Goal: Task Accomplishment & Management: Manage account settings

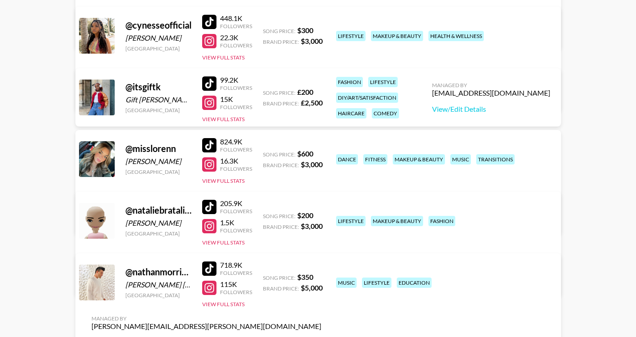
scroll to position [278, 0]
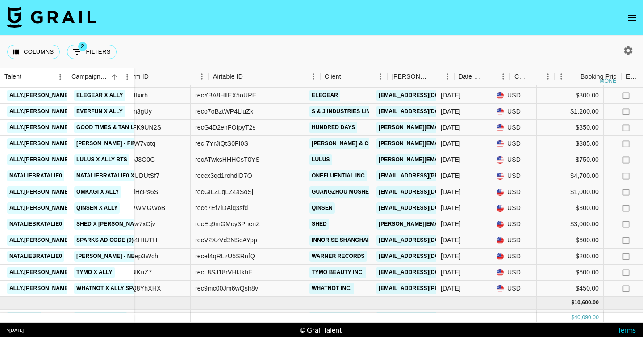
scroll to position [393, 111]
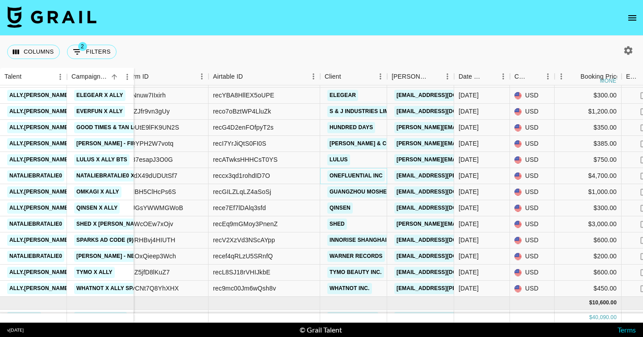
click at [381, 177] on link "OneFluential Inc" at bounding box center [356, 175] width 58 height 11
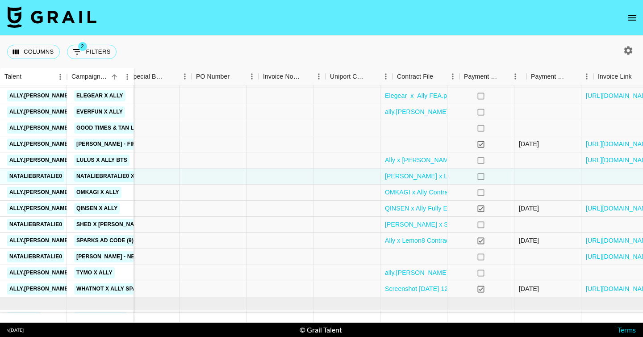
scroll to position [393, 853]
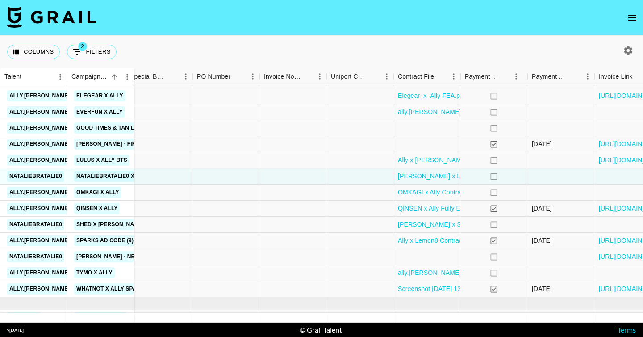
click at [626, 52] on icon "button" at bounding box center [628, 50] width 8 height 8
click at [631, 51] on icon "button" at bounding box center [628, 50] width 8 height 8
select select "May '25"
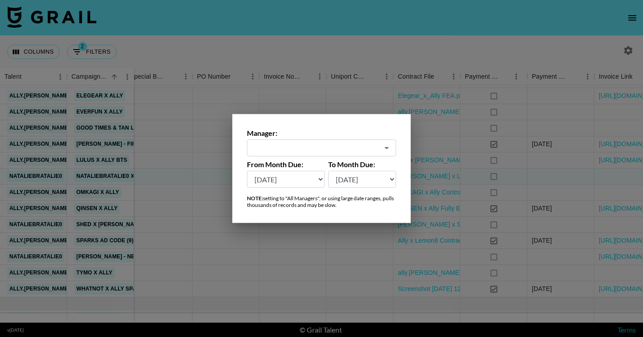
type input "cindy.nguyen@grail-talent.com"
click at [374, 134] on label "Manager:" at bounding box center [321, 133] width 149 height 9
click at [367, 152] on input "cindy.nguyen@grail-talent.com" at bounding box center [315, 148] width 126 height 10
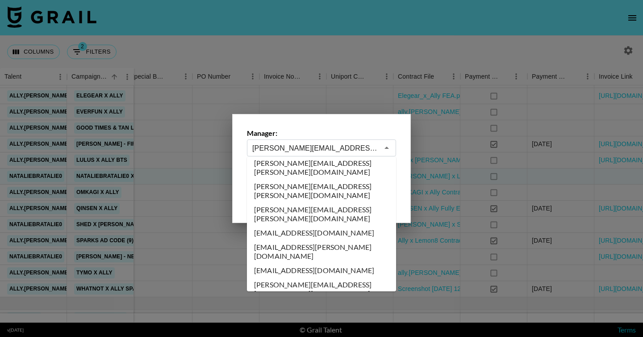
scroll to position [993, 0]
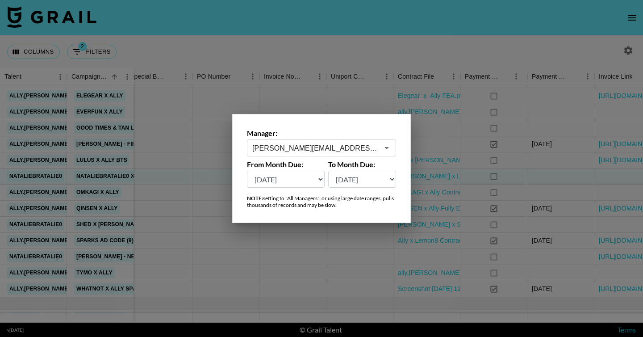
click at [344, 102] on div at bounding box center [321, 168] width 643 height 337
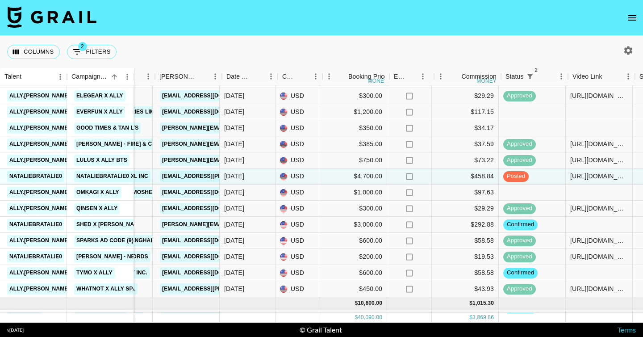
scroll to position [393, 343]
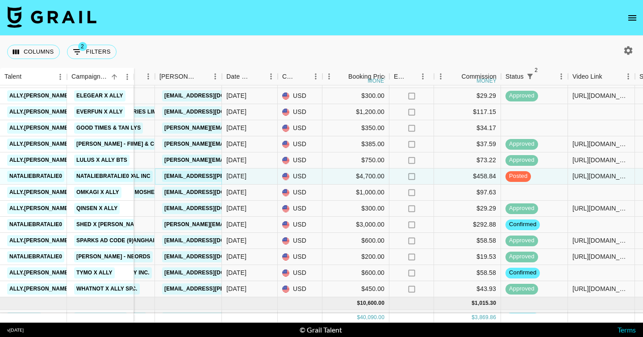
click at [194, 171] on link "charlotte.drinkwater@onefluential.com" at bounding box center [235, 176] width 146 height 11
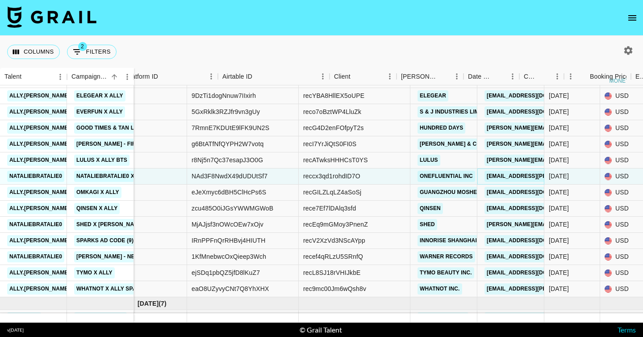
scroll to position [393, 0]
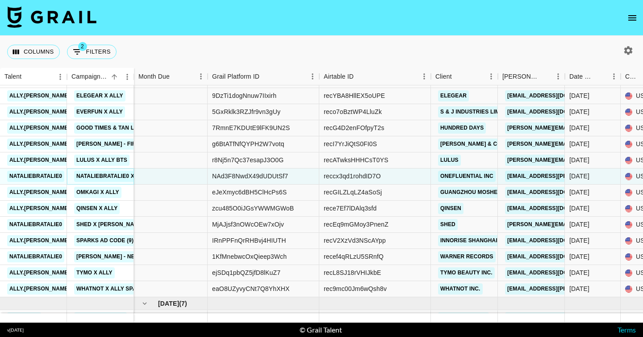
click at [106, 177] on link "Nataliebratalie0 X L'Oréal Paris: Faux Brow" at bounding box center [145, 176] width 142 height 11
click at [622, 52] on button "button" at bounding box center [628, 50] width 15 height 15
select select "May '25"
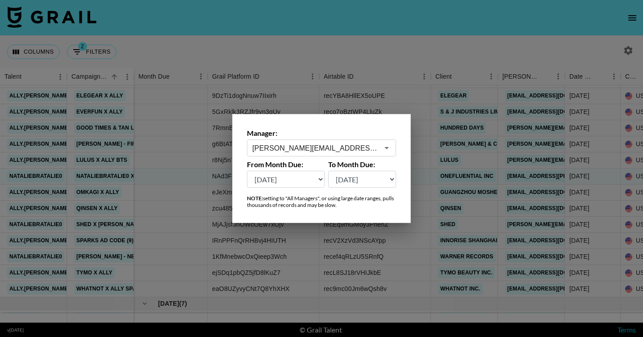
click at [372, 143] on input "cindy.nguyen@grail-talent.com" at bounding box center [315, 148] width 126 height 10
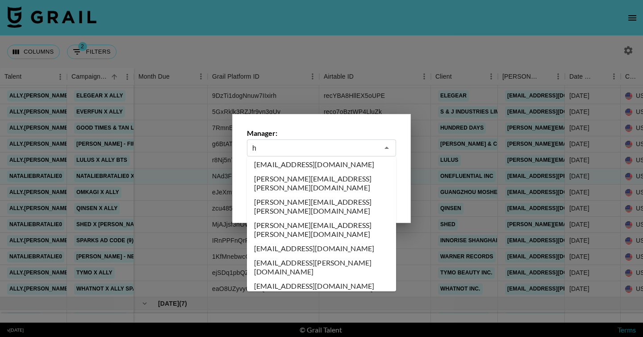
scroll to position [0, 0]
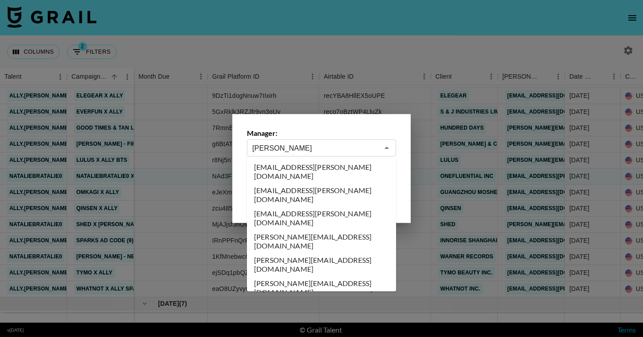
click at [333, 276] on li "hannah@grail-talent.com" at bounding box center [321, 287] width 149 height 23
type input "hannah@grail-talent.com"
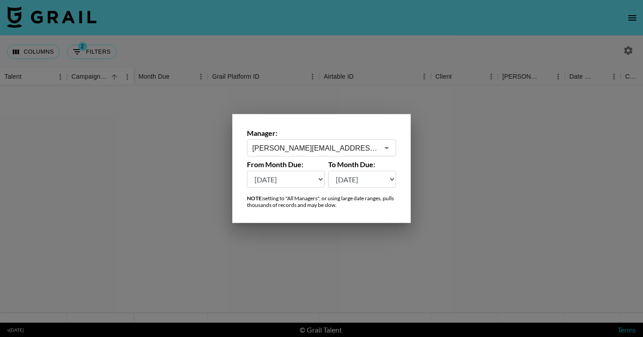
click at [477, 224] on div at bounding box center [321, 168] width 643 height 337
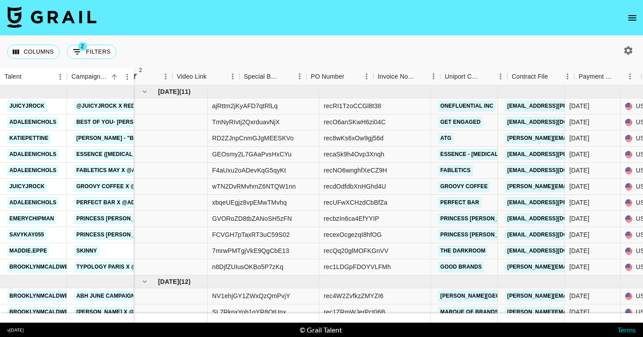
scroll to position [0, 739]
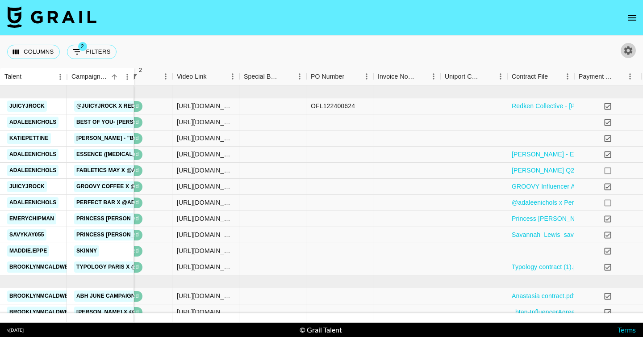
click at [629, 50] on icon "button" at bounding box center [628, 50] width 11 height 11
select select "May '25"
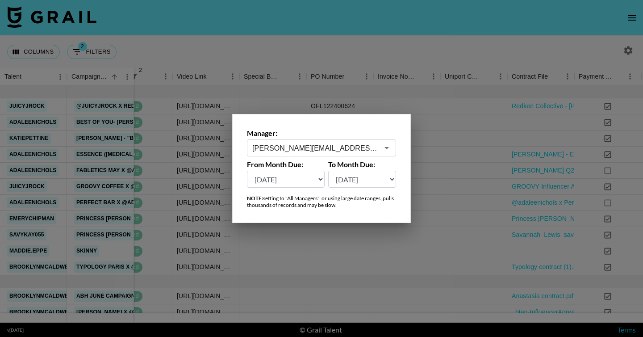
click at [318, 146] on input "hannah@grail-talent.com" at bounding box center [315, 148] width 126 height 10
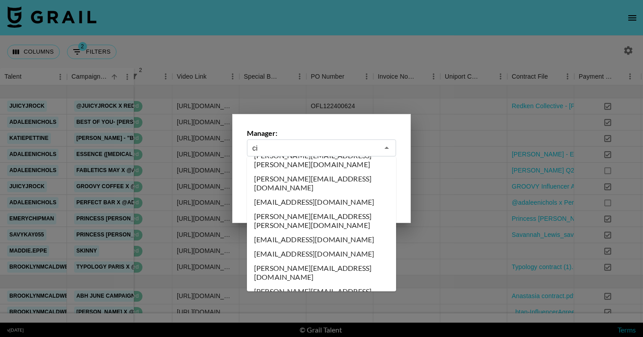
scroll to position [0, 0]
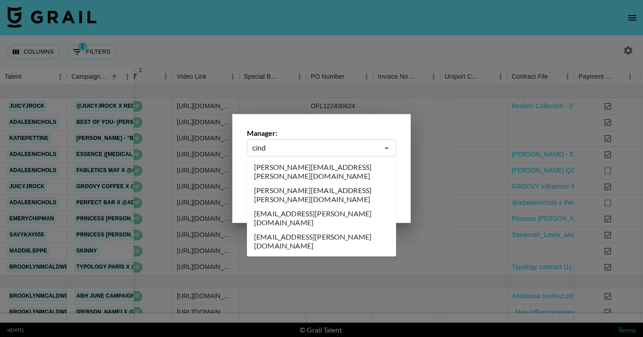
click at [319, 183] on li "cindy.nguyen@grail-talent.com" at bounding box center [321, 194] width 149 height 23
type input "cindy.nguyen@grail-talent.com"
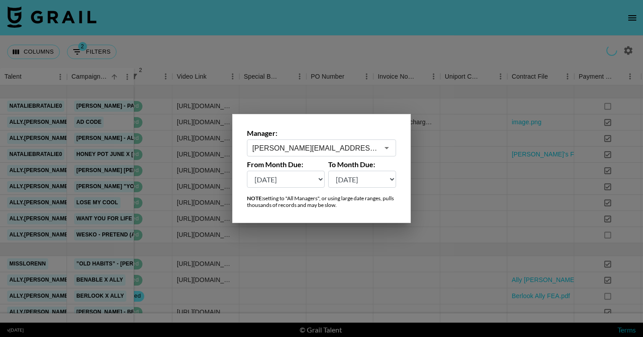
click at [487, 193] on div at bounding box center [321, 168] width 643 height 337
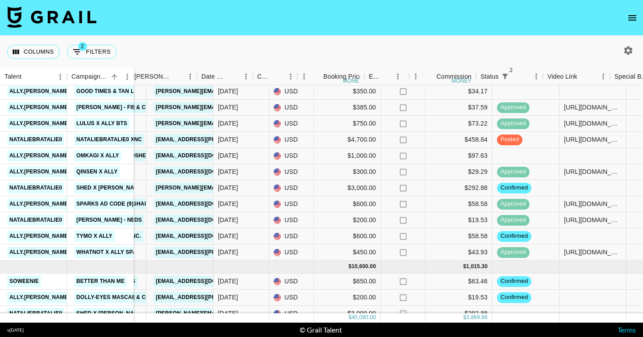
scroll to position [430, 368]
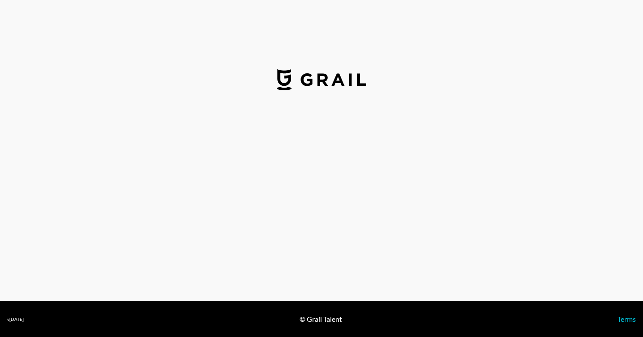
select select "USD"
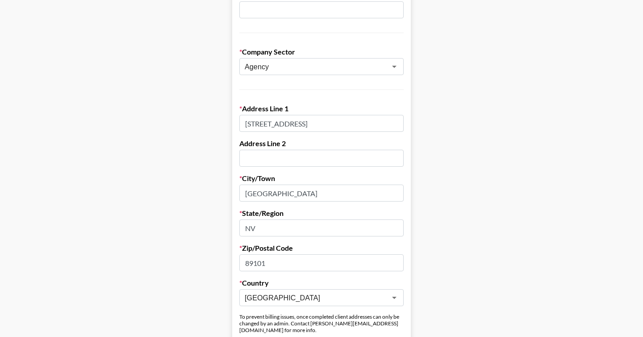
scroll to position [180, 0]
click at [324, 125] on input "300 South 4th Street, Suite 180" at bounding box center [321, 122] width 164 height 17
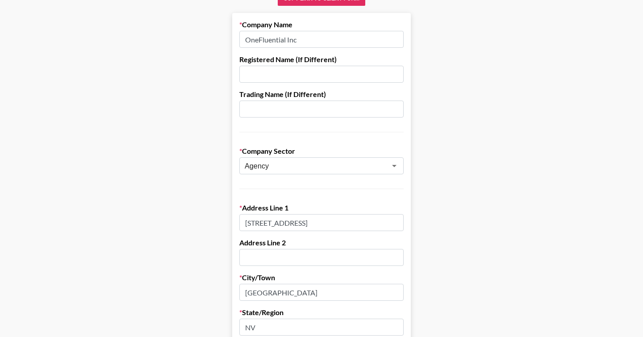
scroll to position [0, 0]
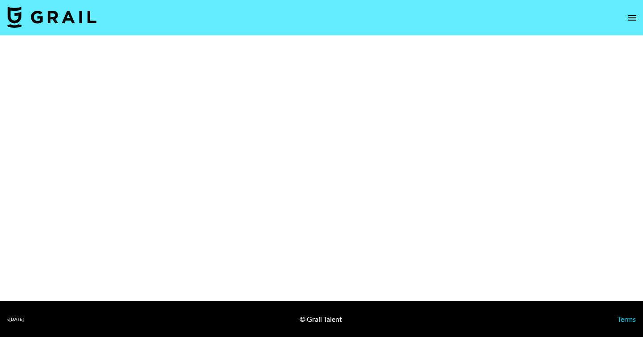
select select "Brand"
